Goal: Go to known website: Access a specific website the user already knows

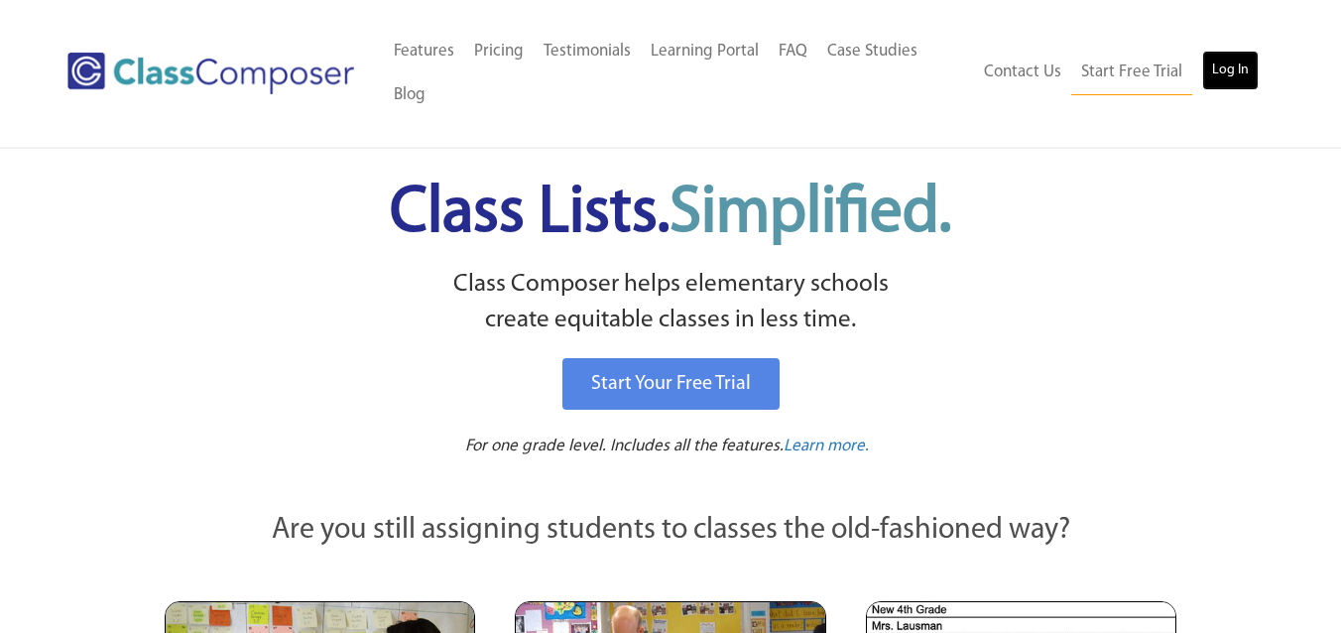
click at [1243, 77] on link "Log In" at bounding box center [1230, 71] width 57 height 40
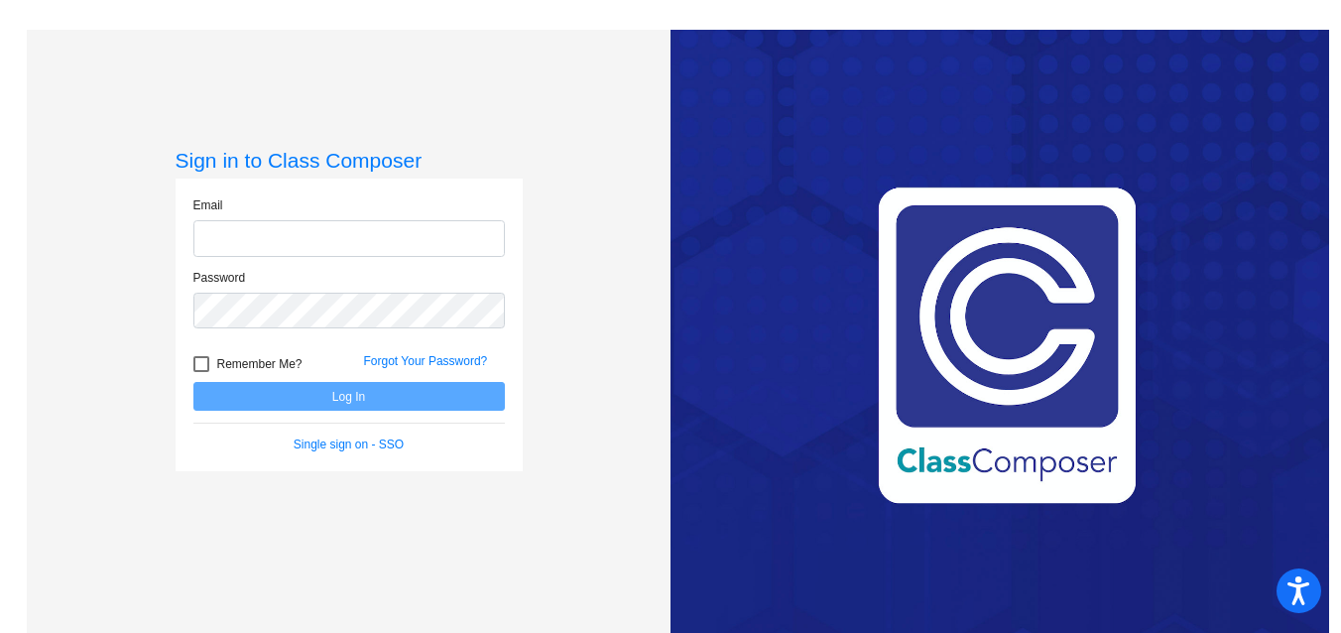
type input "[EMAIL_ADDRESS][DOMAIN_NAME]"
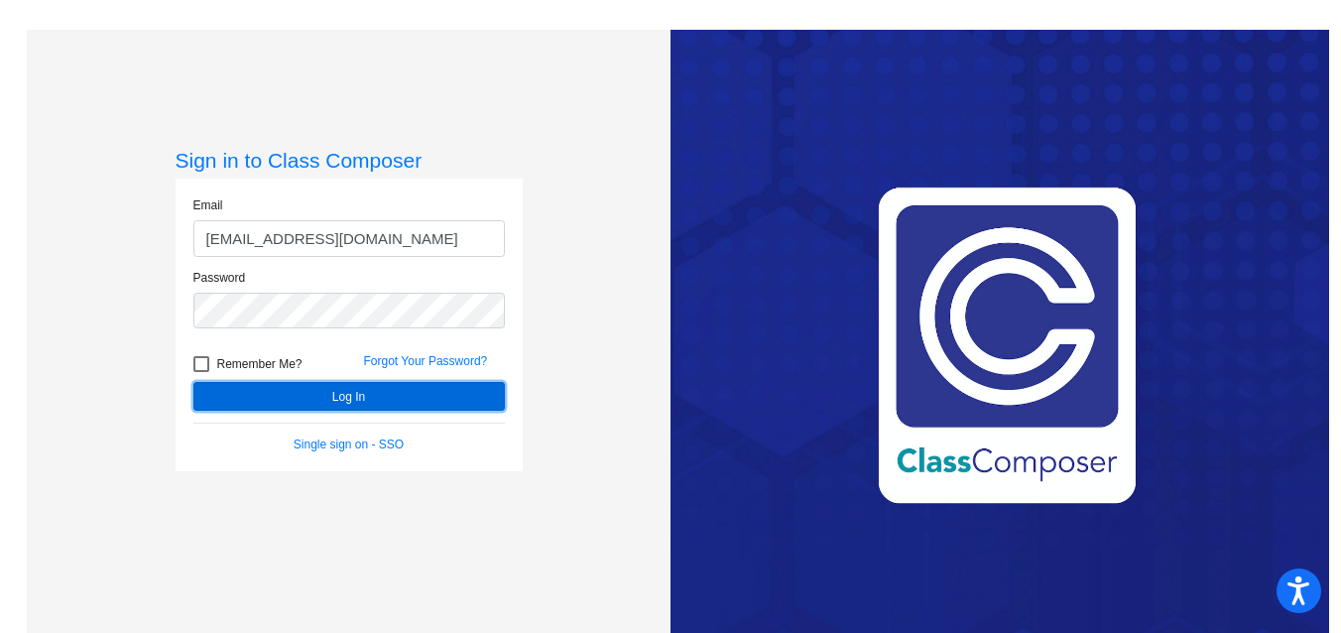
click at [312, 397] on button "Log In" at bounding box center [348, 396] width 311 height 29
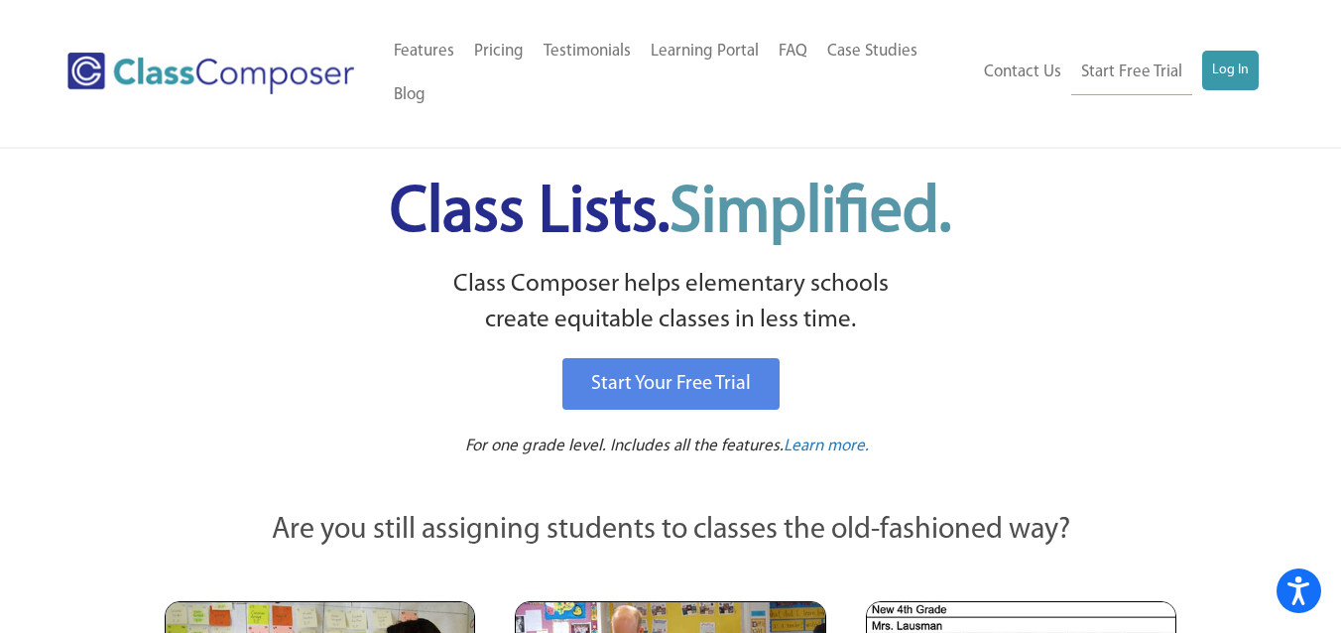
click at [1119, 262] on div "Class Lists. Simplified." at bounding box center [671, 218] width 1018 height 98
